Goal: Information Seeking & Learning: Check status

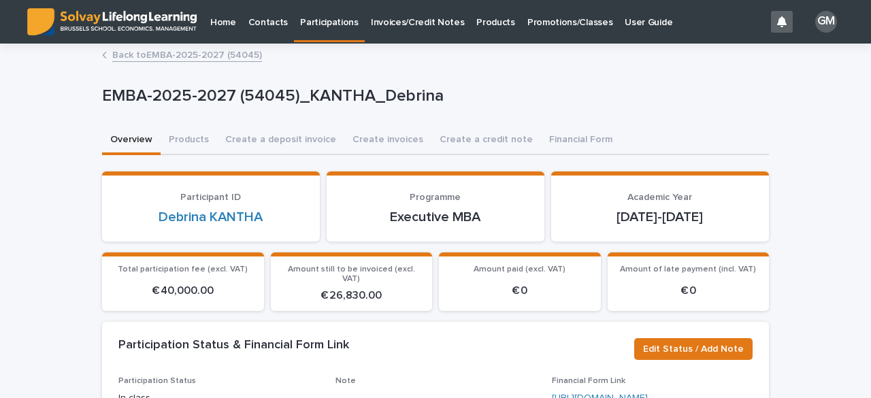
click at [421, 29] on link "Invoices/Credit Notes" at bounding box center [418, 21] width 106 height 42
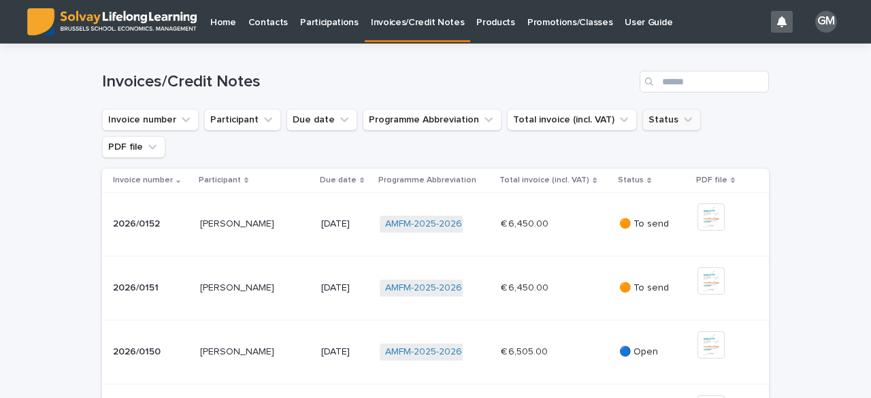
click at [656, 120] on button "Status" at bounding box center [671, 120] width 59 height 22
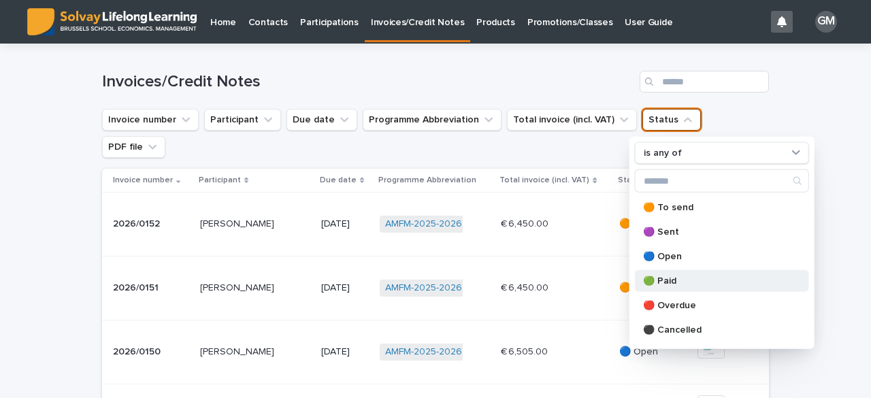
click at [689, 280] on p "🟢 Paid" at bounding box center [715, 281] width 144 height 10
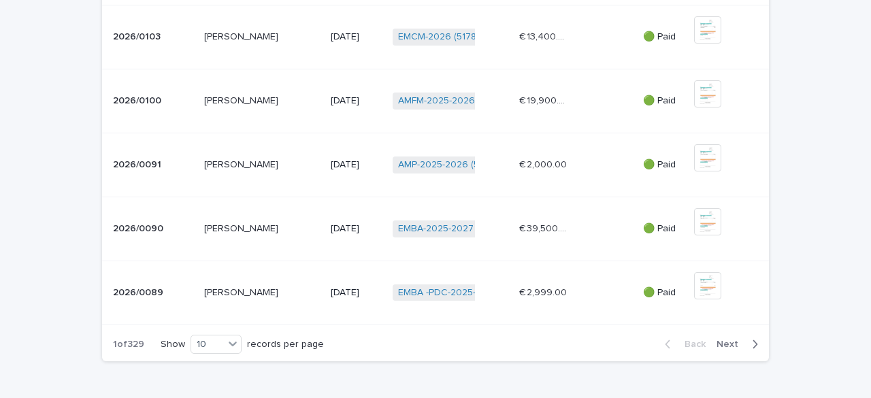
scroll to position [534, 0]
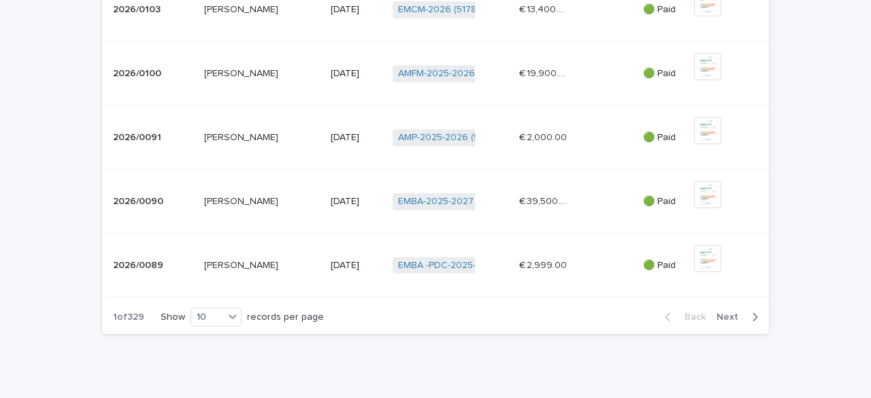
click at [752, 315] on icon "button" at bounding box center [755, 317] width 6 height 12
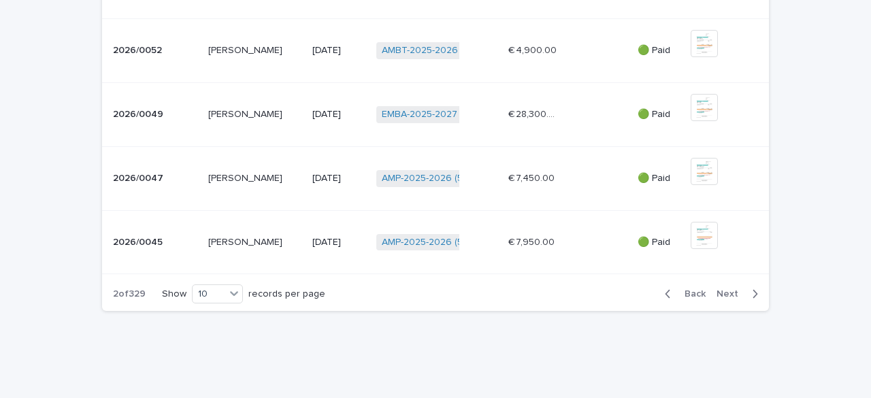
scroll to position [561, 0]
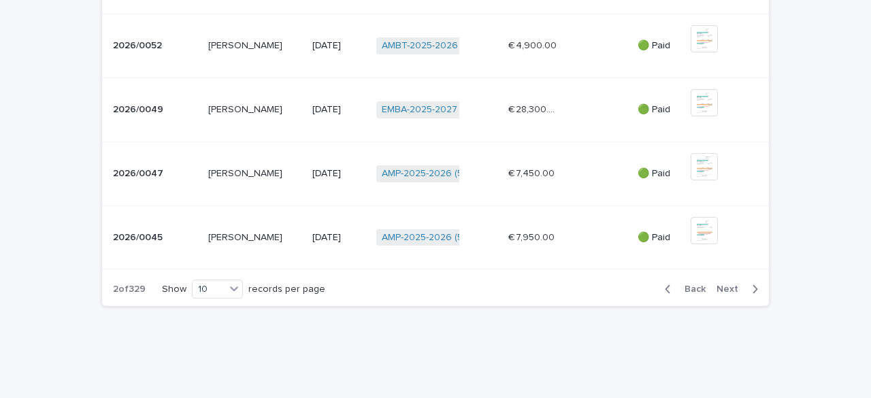
click at [730, 288] on span "Next" at bounding box center [732, 289] width 30 height 10
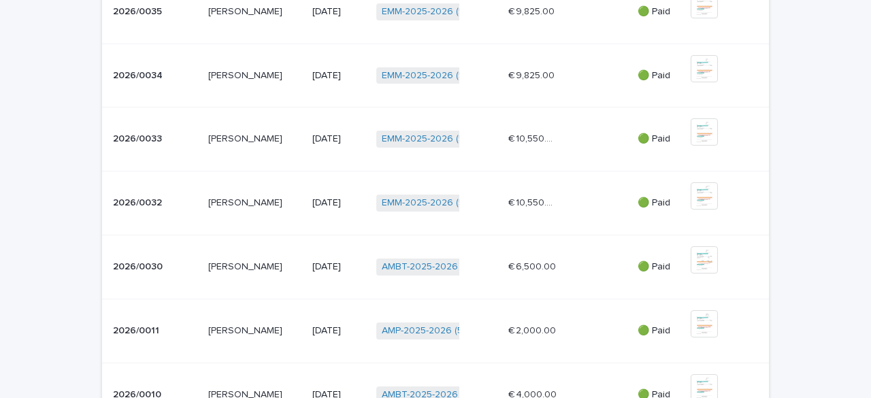
scroll to position [397, 0]
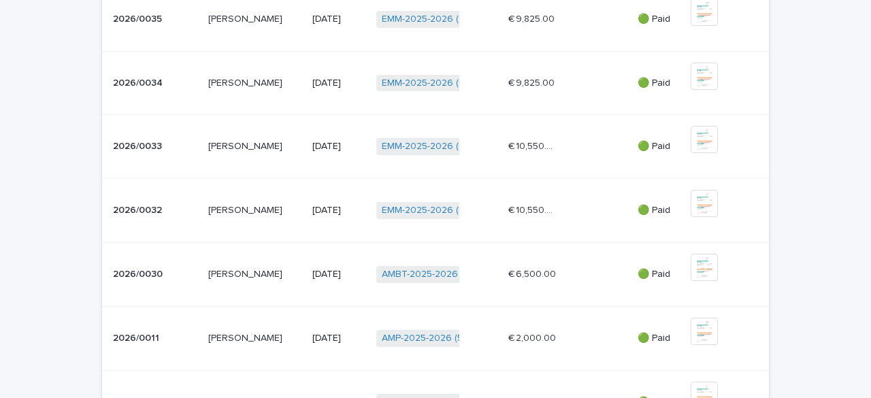
click at [254, 335] on p "[PERSON_NAME]" at bounding box center [246, 337] width 77 height 14
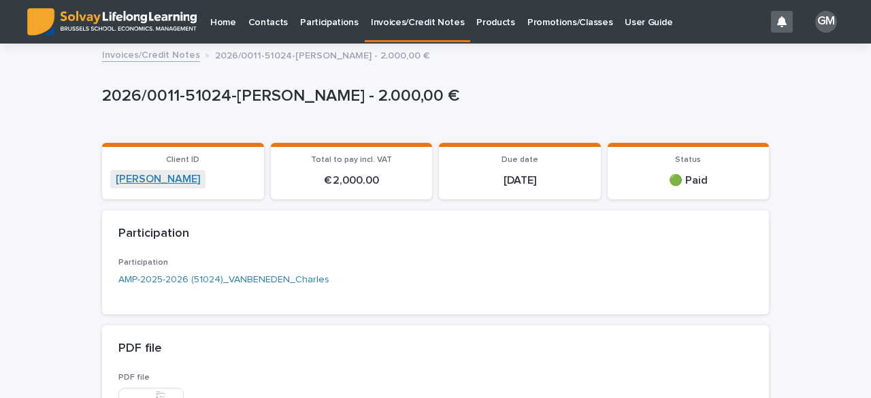
click at [186, 178] on link "[PERSON_NAME]" at bounding box center [158, 179] width 84 height 13
